Goal: Task Accomplishment & Management: Use online tool/utility

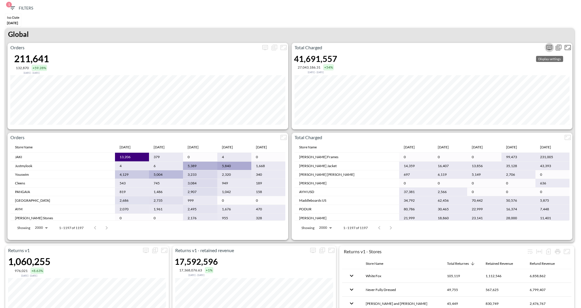
click at [546, 47] on icon "more" at bounding box center [549, 47] width 6 height 5
click at [505, 87] on body "BI.P.EYE, Interactive Analytics Dashboards 1 Filters Iso Date [DATE] Returns v2…" at bounding box center [290, 154] width 581 height 308
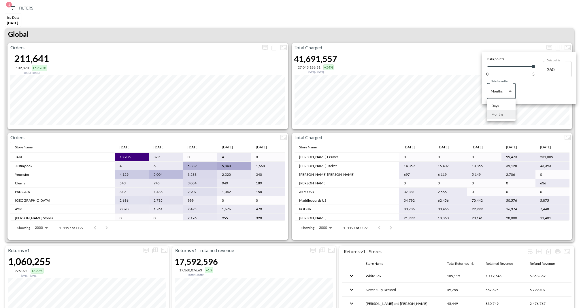
click at [495, 107] on div "Days" at bounding box center [494, 105] width 7 height 5
type input "Days"
type input "134"
click at [458, 36] on div at bounding box center [290, 154] width 581 height 308
click at [14, 9] on icon "button" at bounding box center [12, 8] width 7 height 7
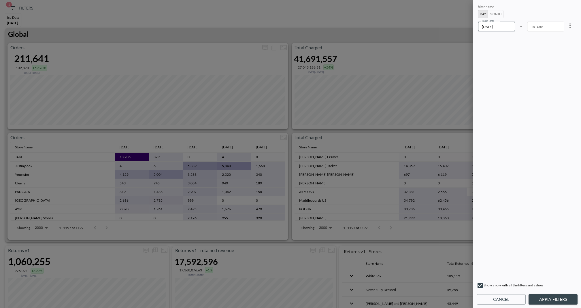
click at [503, 30] on input "2025-05-01" at bounding box center [496, 27] width 37 height 10
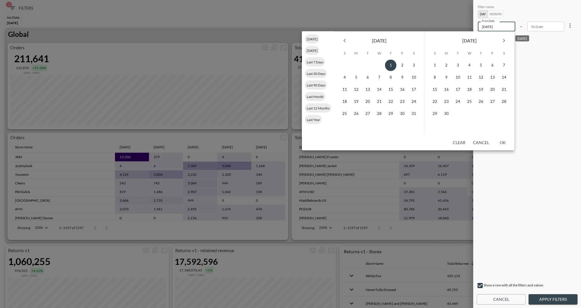
click at [507, 44] on icon "Next month" at bounding box center [503, 40] width 7 height 7
click at [445, 67] on button "1" at bounding box center [447, 66] width 12 height 12
type input "2025-09-01"
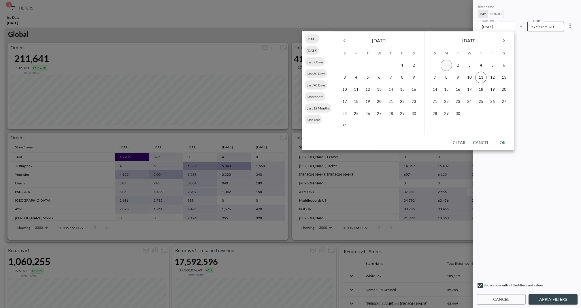
type input "YYYY-MM-DD"
click at [461, 116] on button "30" at bounding box center [458, 114] width 12 height 12
type input "2025-09-30"
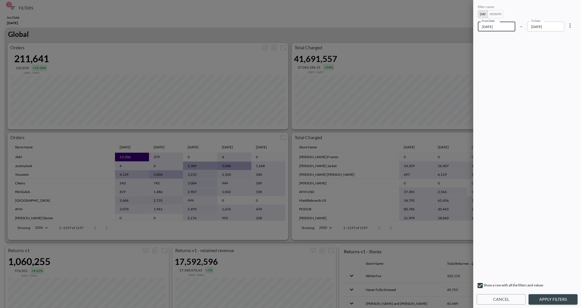
click at [510, 27] on input "2025-09-01" at bounding box center [496, 27] width 37 height 10
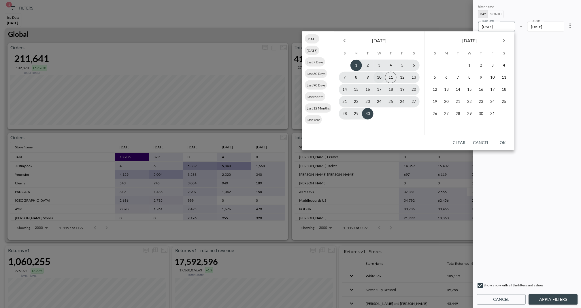
click at [381, 77] on button "10" at bounding box center [379, 78] width 12 height 12
type input "2025-09-10"
click at [391, 77] on button "11" at bounding box center [391, 78] width 12 height 12
type input "2025-09-11"
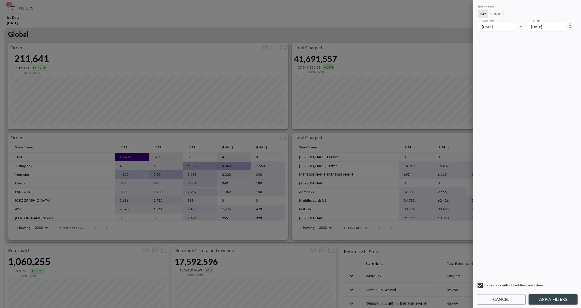
click at [511, 32] on div "filter name Day Month From Date 2025-09-10 From Date – To Date 2025-09-11 To Da…" at bounding box center [527, 141] width 101 height 276
click at [510, 30] on input "2025-09-10" at bounding box center [496, 27] width 37 height 10
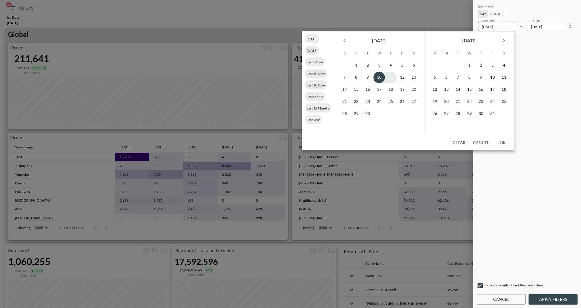
click at [386, 77] on button "11" at bounding box center [391, 78] width 12 height 12
type input "2025-09-11"
click at [390, 81] on button "11" at bounding box center [391, 78] width 12 height 12
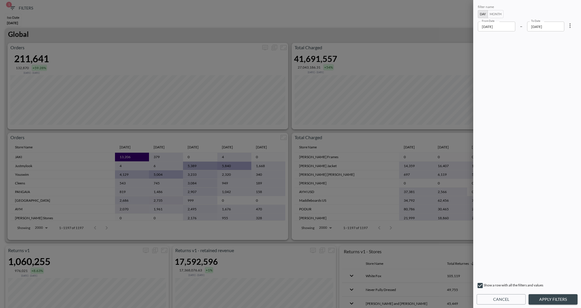
click at [561, 27] on input "2025-09-11" at bounding box center [545, 27] width 37 height 10
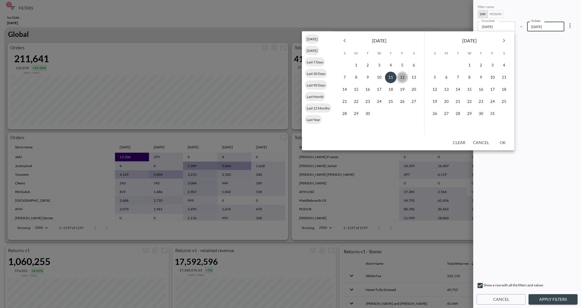
click at [404, 77] on button "12" at bounding box center [402, 78] width 12 height 12
type input "2025-09-12"
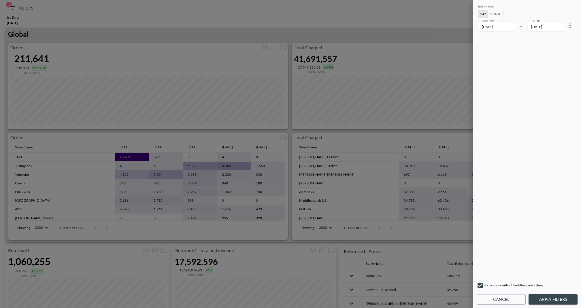
click at [556, 297] on button "Apply Filters" at bounding box center [552, 299] width 49 height 11
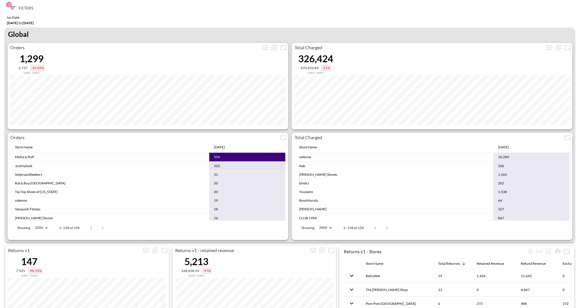
click at [109, 37] on div "Global" at bounding box center [289, 35] width 569 height 15
click at [13, 12] on button "1 Filters" at bounding box center [21, 8] width 29 height 11
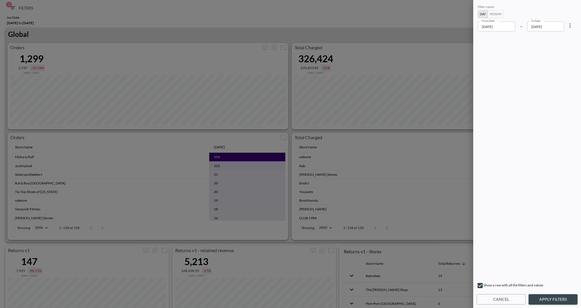
click at [358, 41] on div at bounding box center [290, 154] width 581 height 308
click at [69, 27] on div at bounding box center [290, 154] width 581 height 308
click at [9, 7] on div at bounding box center [290, 154] width 581 height 308
click at [495, 299] on button "Cancel" at bounding box center [501, 299] width 49 height 11
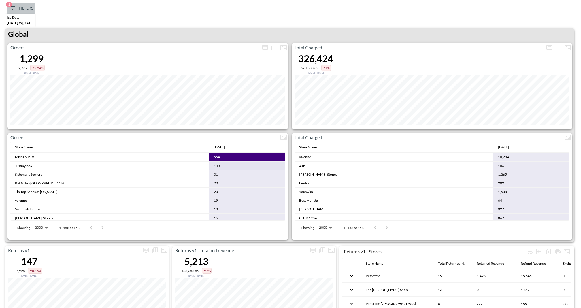
click at [15, 7] on icon "button" at bounding box center [12, 8] width 7 height 7
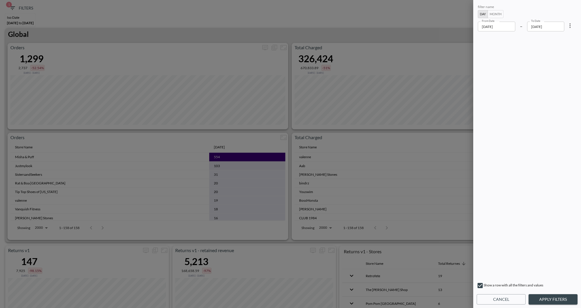
click at [500, 16] on button "Month" at bounding box center [495, 14] width 16 height 8
click at [336, 27] on div at bounding box center [290, 154] width 581 height 308
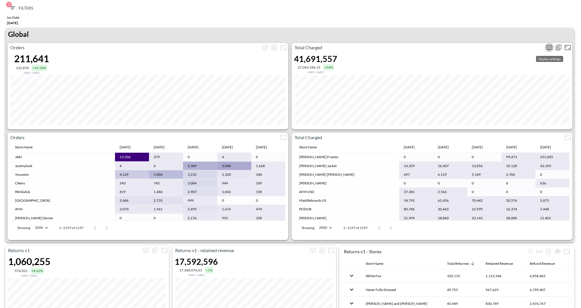
click at [551, 47] on icon "more" at bounding box center [549, 47] width 6 height 5
click at [510, 96] on body "BI.P.EYE, Interactive Analytics Dashboards 1 Filters Iso Date [DATE] Returns v2…" at bounding box center [290, 154] width 581 height 308
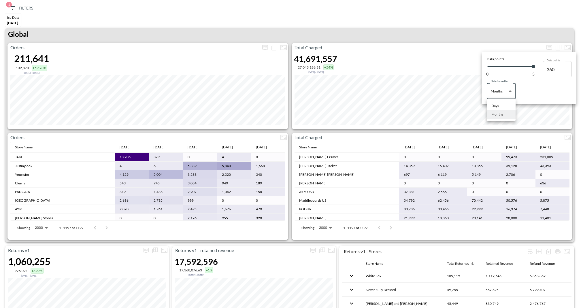
click at [353, 28] on div at bounding box center [290, 154] width 581 height 308
click at [544, 24] on div at bounding box center [290, 154] width 581 height 308
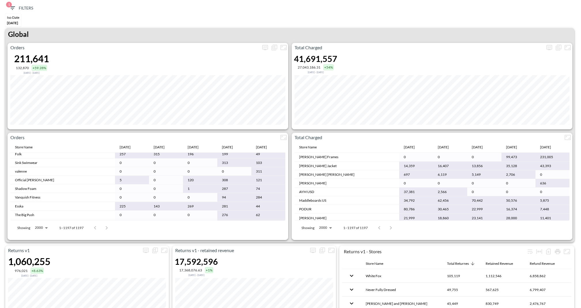
scroll to position [412, 0]
